Goal: Task Accomplishment & Management: Manage account settings

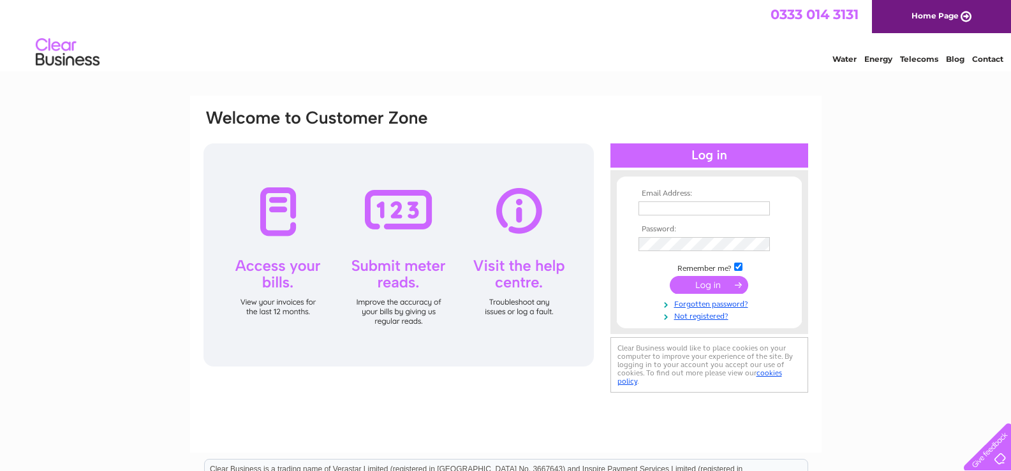
type input "stmichaelsservicesltd@gmail.com"
click at [689, 285] on input "submit" at bounding box center [708, 285] width 78 height 18
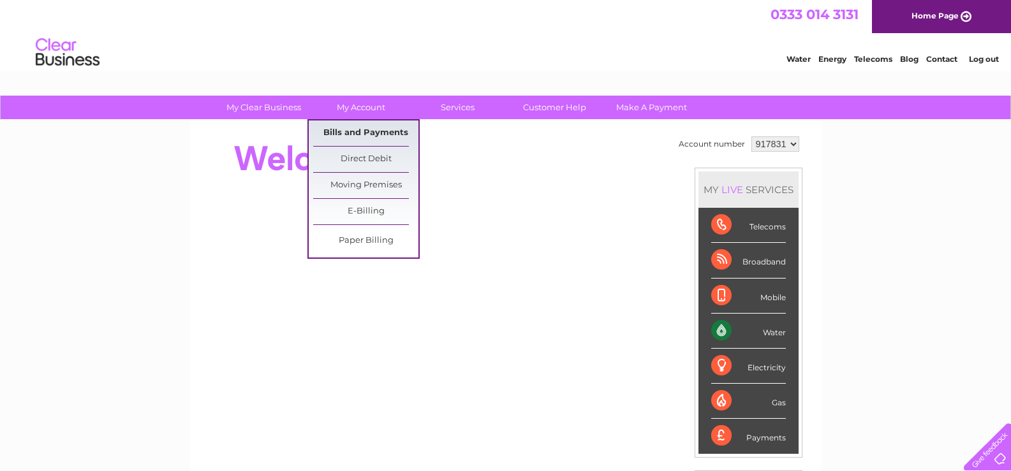
click at [358, 127] on link "Bills and Payments" at bounding box center [365, 134] width 105 height 26
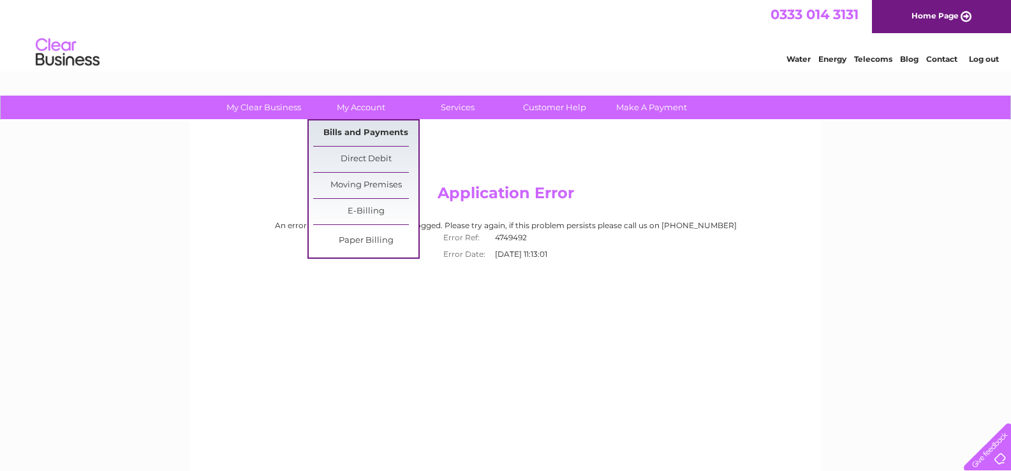
click at [360, 131] on link "Bills and Payments" at bounding box center [365, 134] width 105 height 26
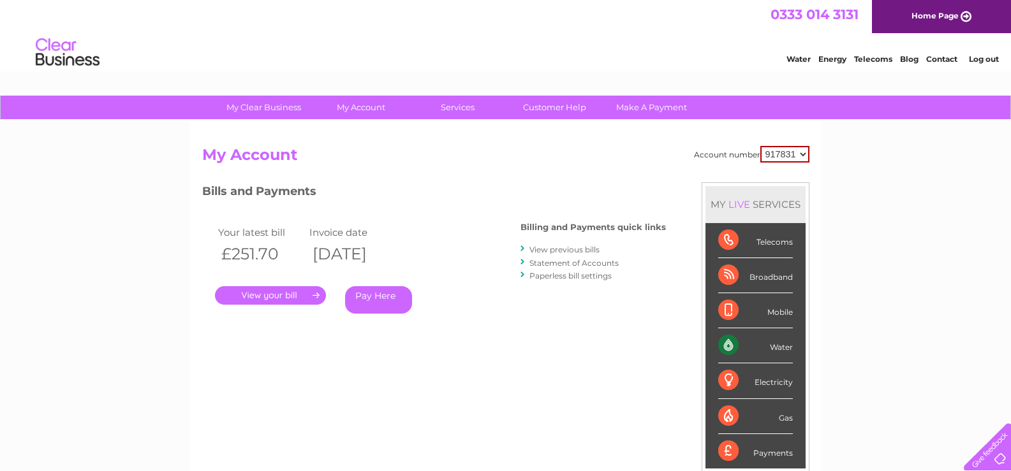
click at [271, 296] on link "." at bounding box center [270, 295] width 111 height 18
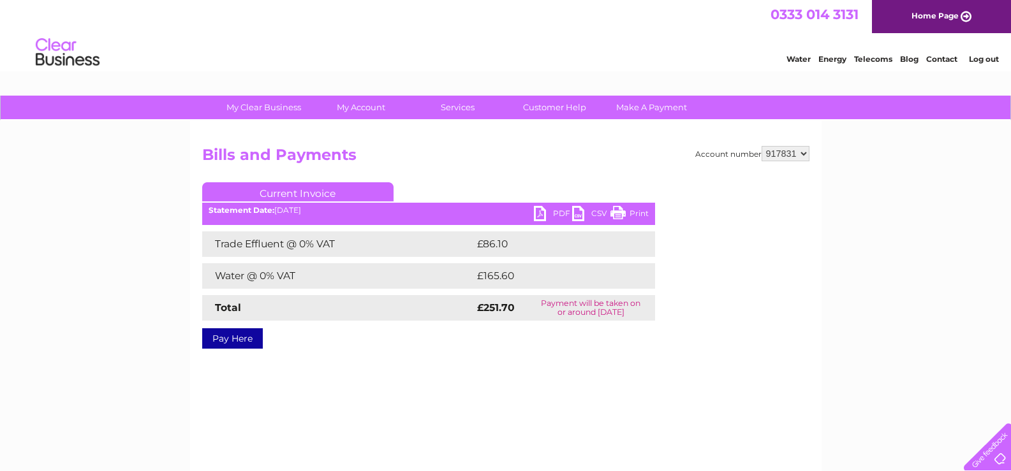
click at [540, 214] on link "PDF" at bounding box center [553, 215] width 38 height 18
click at [543, 210] on link "PDF" at bounding box center [553, 215] width 38 height 18
